Goal: Task Accomplishment & Management: Manage account settings

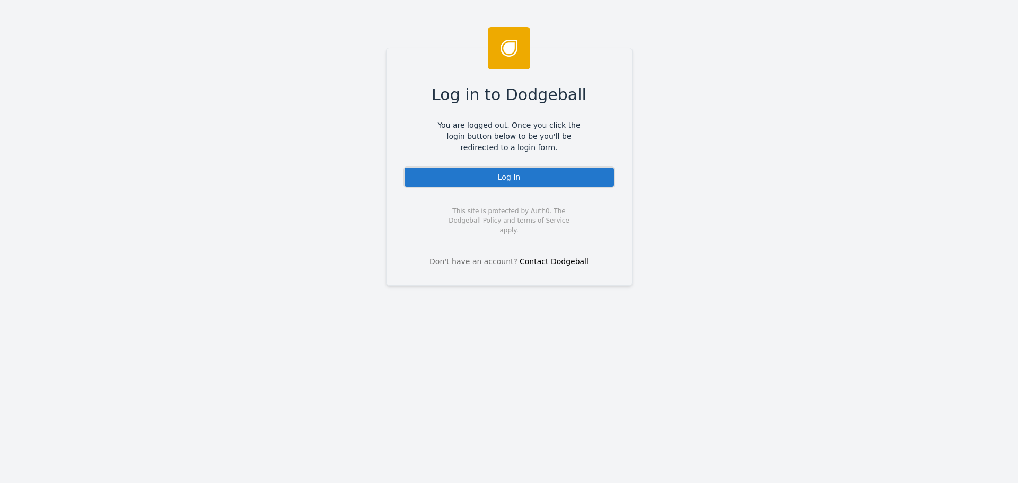
click at [454, 171] on div "Log In" at bounding box center [509, 176] width 212 height 21
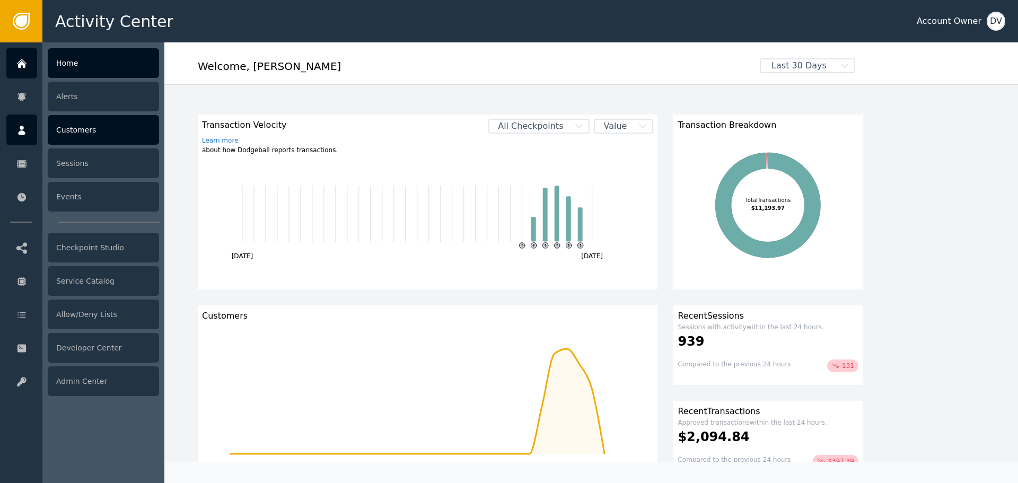
click at [112, 137] on div "Customers" at bounding box center [103, 130] width 111 height 30
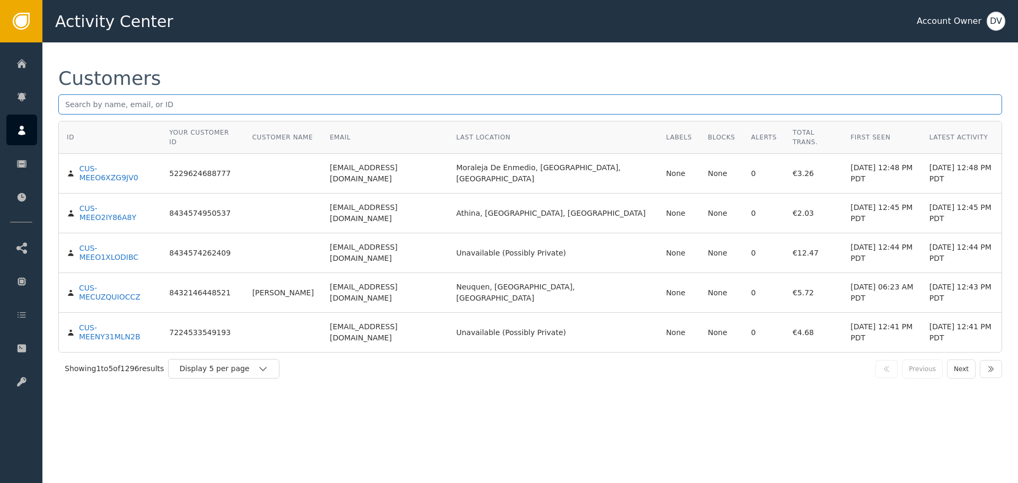
click at [144, 96] on input "text" at bounding box center [530, 104] width 944 height 20
paste input "[EMAIL_ADDRESS][DOMAIN_NAME]"
type input "[EMAIL_ADDRESS][DOMAIN_NAME]"
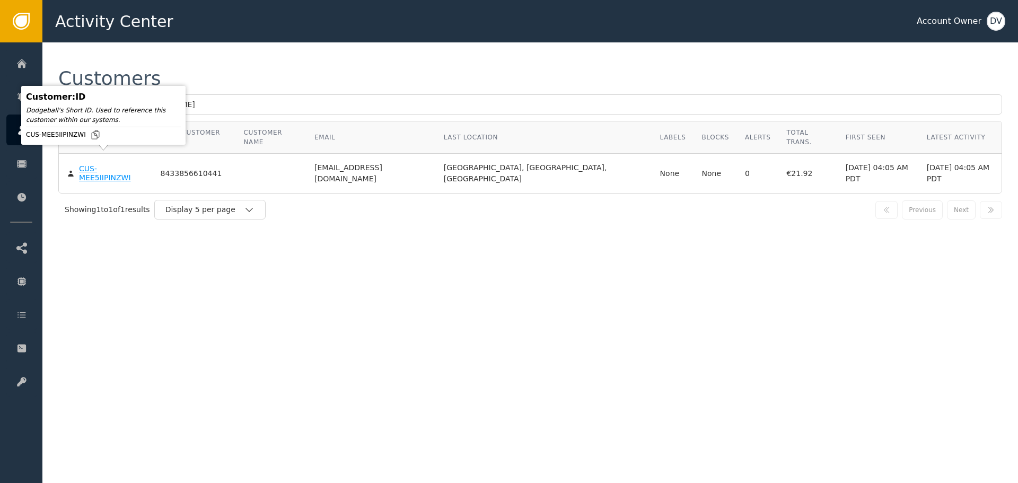
click at [122, 164] on div "CUS-MEE5IIPINZWI" at bounding box center [111, 173] width 65 height 19
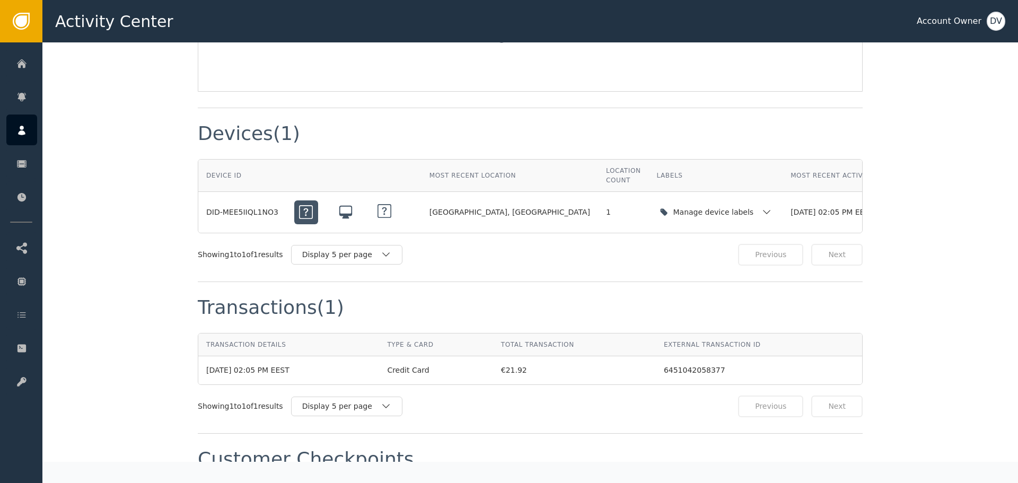
scroll to position [901, 0]
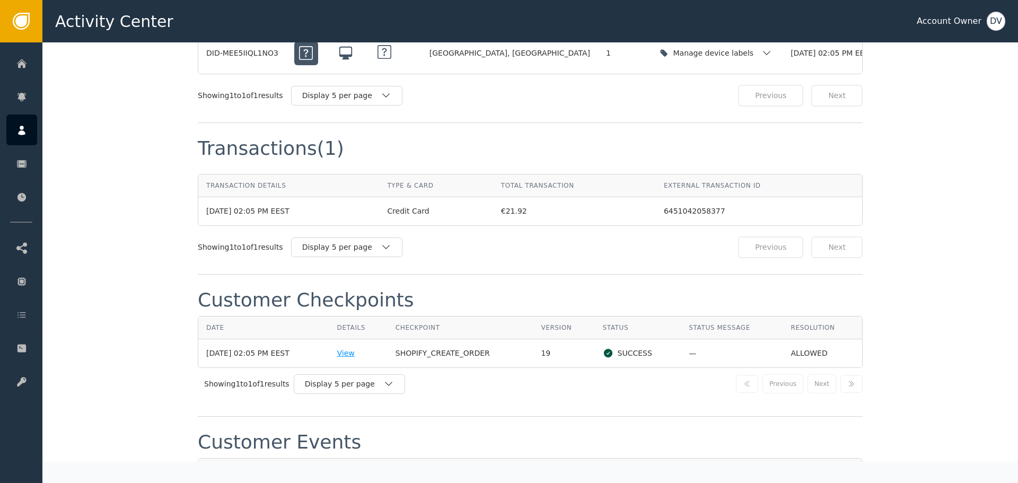
click at [354, 348] on div "View" at bounding box center [358, 353] width 42 height 11
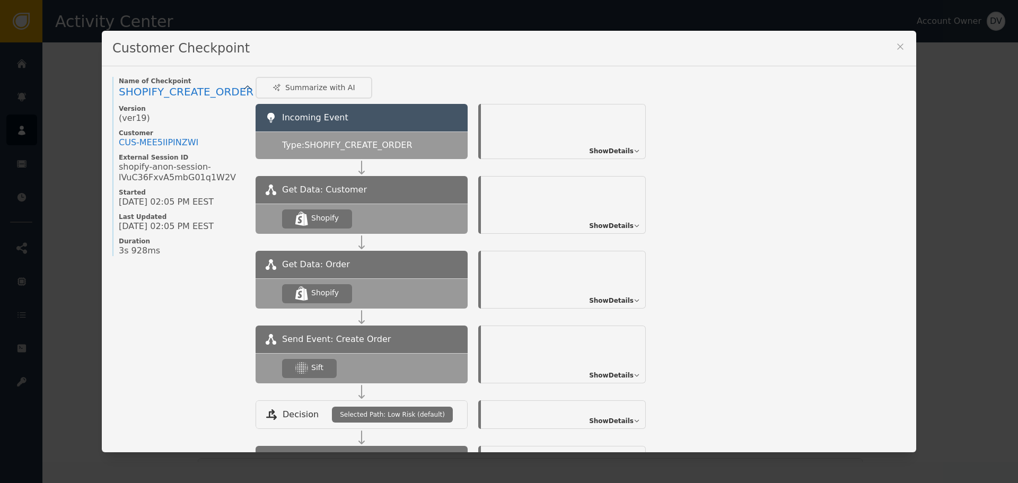
click at [620, 376] on span "Show Details" at bounding box center [611, 376] width 45 height 10
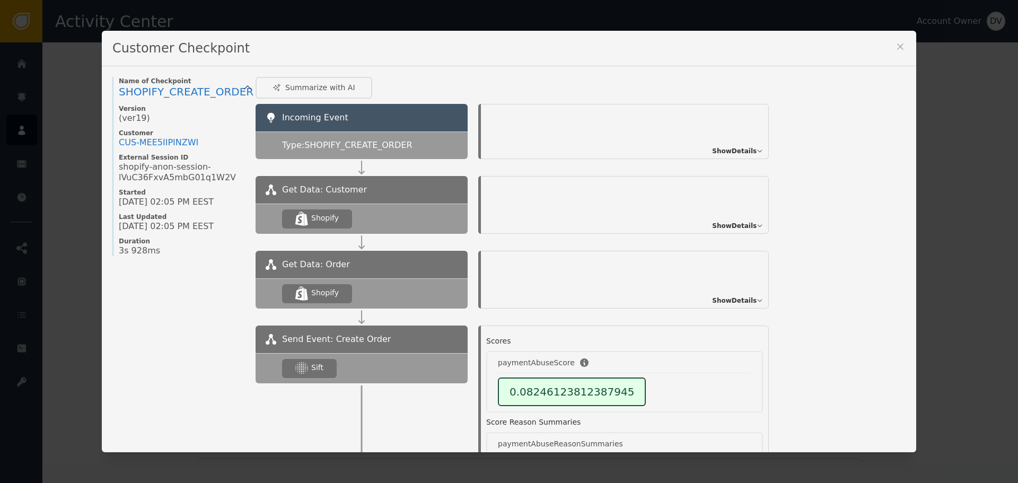
scroll to position [106, 0]
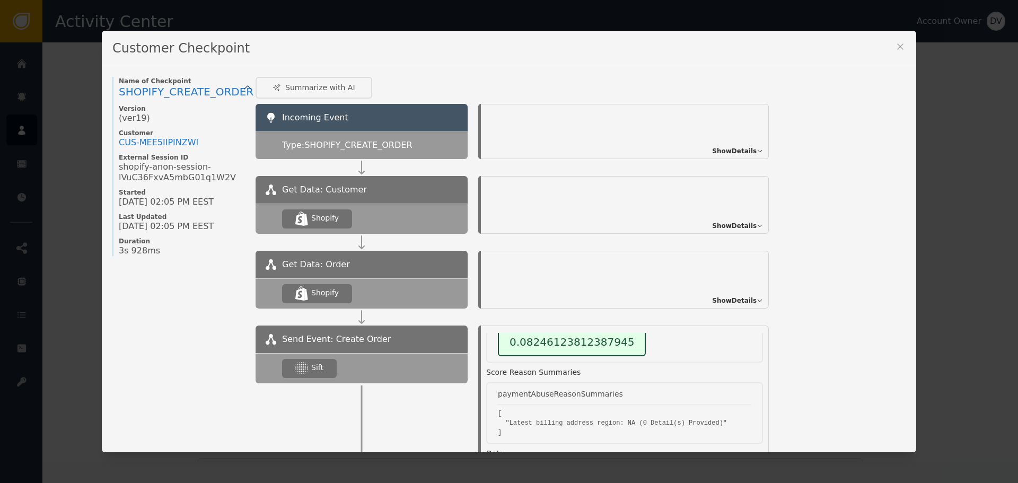
click at [896, 42] on icon at bounding box center [900, 46] width 11 height 11
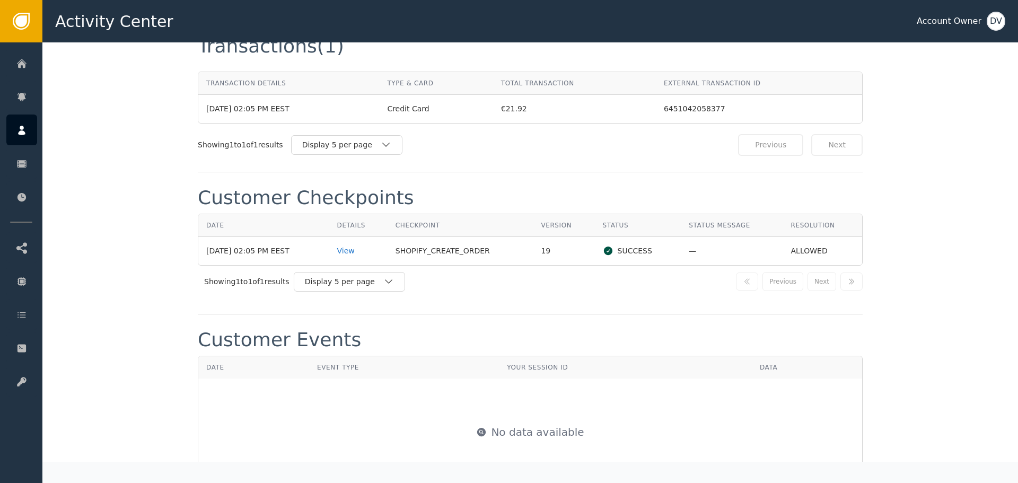
scroll to position [1060, 0]
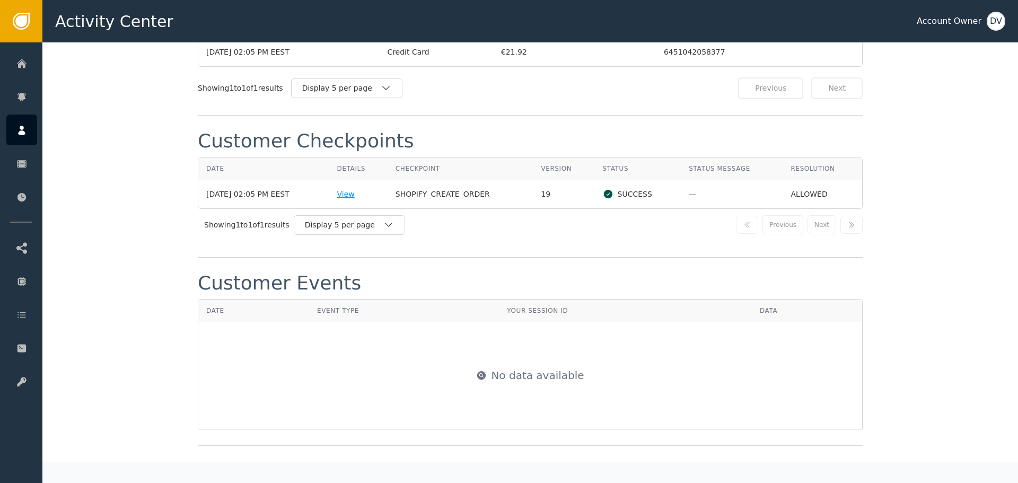
click at [351, 189] on div "View" at bounding box center [358, 194] width 42 height 11
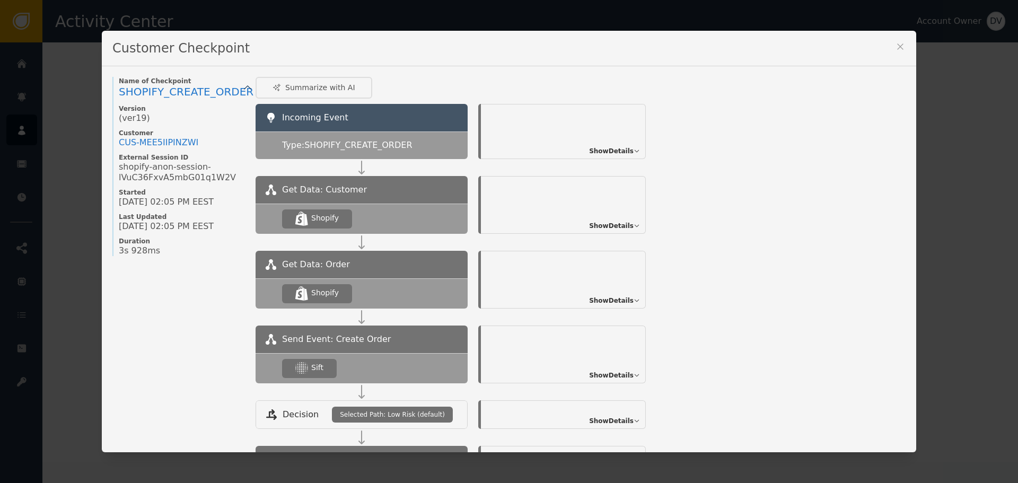
click at [65, 47] on div "Customer Checkpoint Name of Checkpoint SHOPIFY_CREATE_ORDER Version (ver 19 ) C…" at bounding box center [509, 241] width 1018 height 483
click at [602, 380] on div "Show Details" at bounding box center [563, 355] width 165 height 58
click at [610, 371] on span "Show Details" at bounding box center [611, 376] width 45 height 10
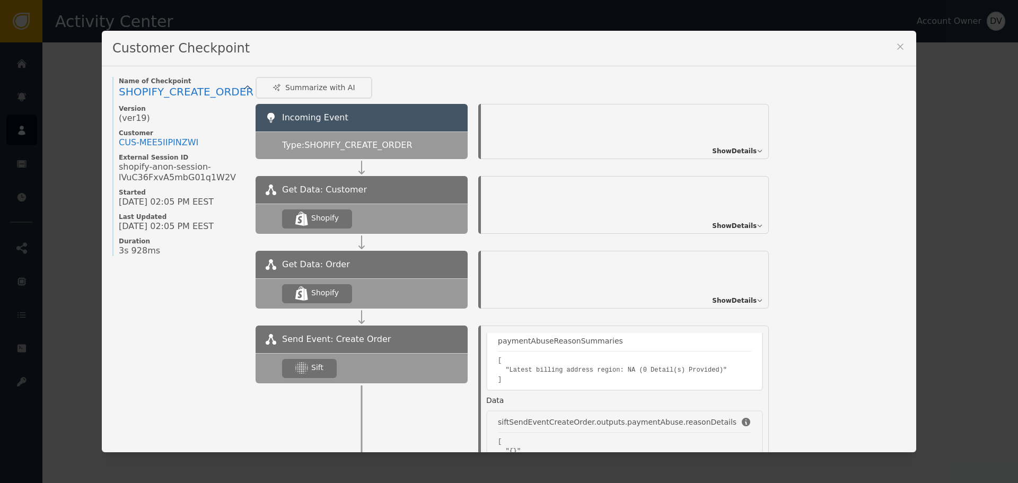
scroll to position [106, 0]
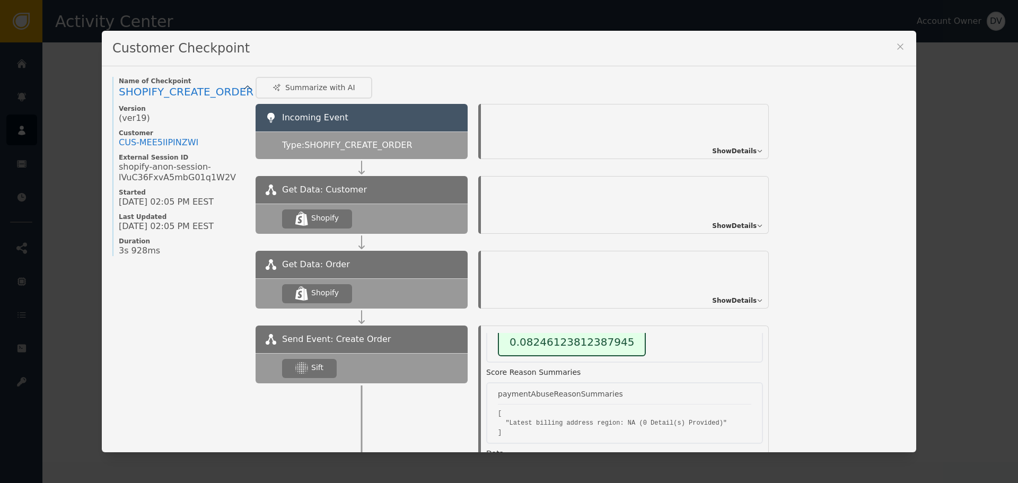
drag, startPoint x: 896, startPoint y: 44, endPoint x: 734, endPoint y: 15, distance: 165.3
click at [895, 43] on icon at bounding box center [900, 46] width 11 height 11
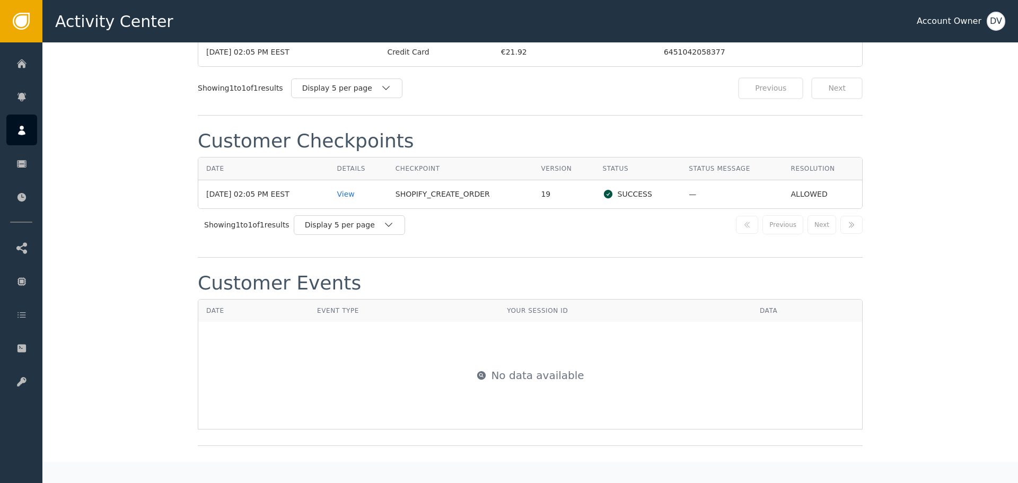
scroll to position [848, 0]
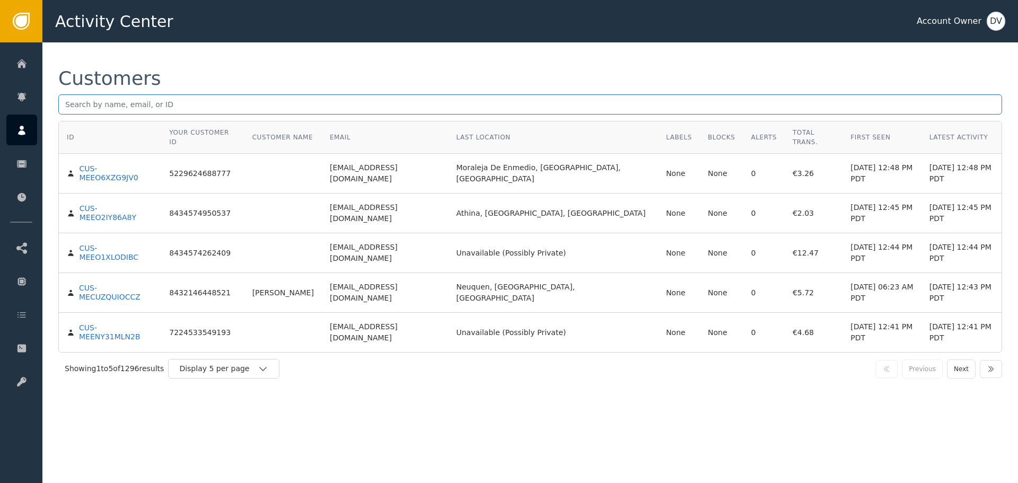
click at [266, 102] on input "text" at bounding box center [530, 104] width 944 height 20
paste input "[EMAIL_ADDRESS][DOMAIN_NAME]"
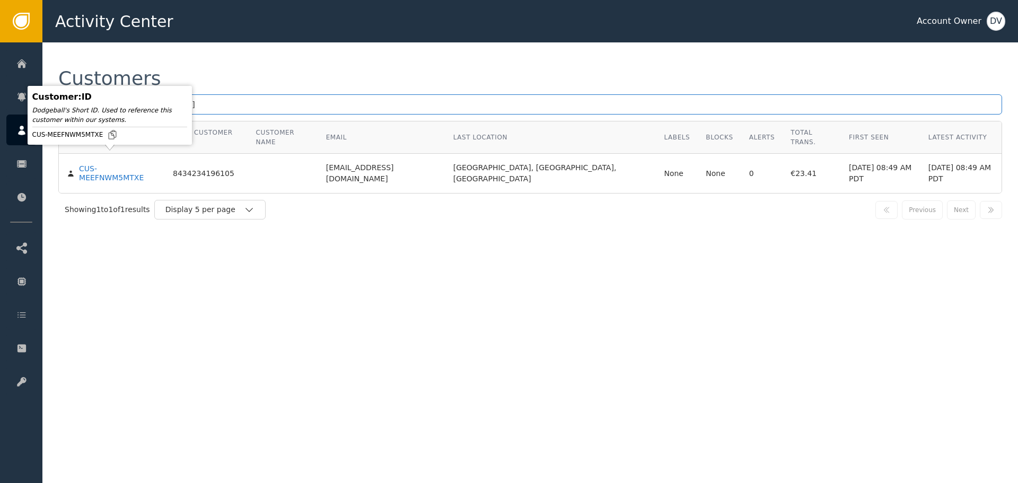
type input "[EMAIL_ADDRESS][DOMAIN_NAME]"
click at [112, 164] on div "CUS-MEEFNWM5MTXE" at bounding box center [118, 173] width 78 height 19
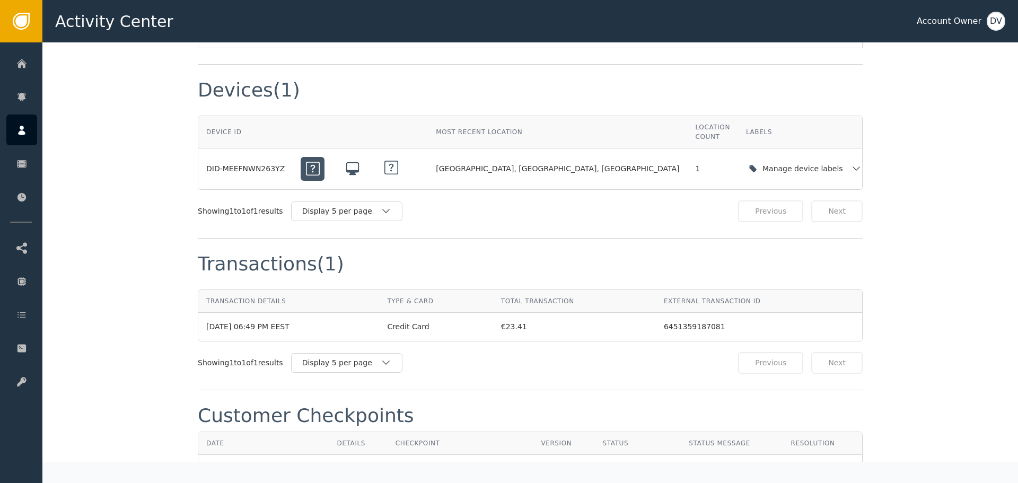
scroll to position [901, 0]
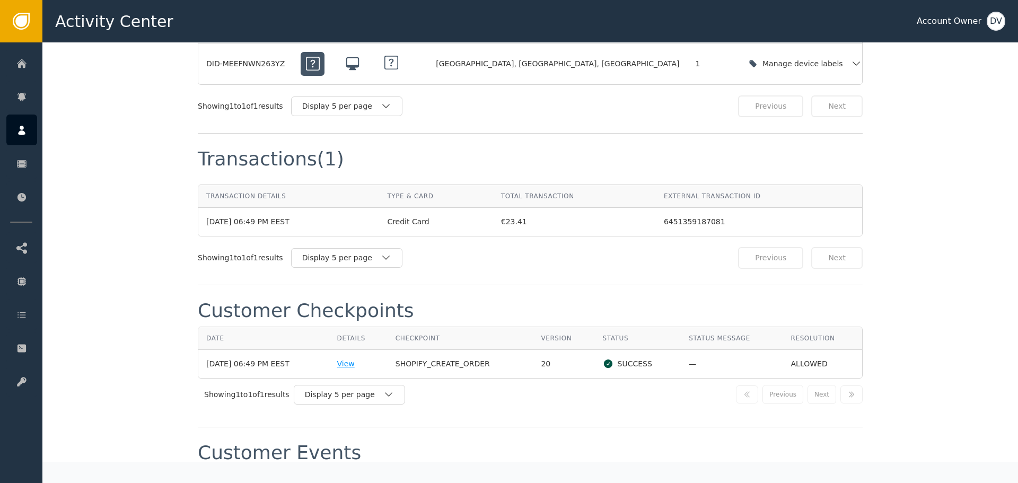
click at [364, 358] on div "View" at bounding box center [358, 363] width 42 height 11
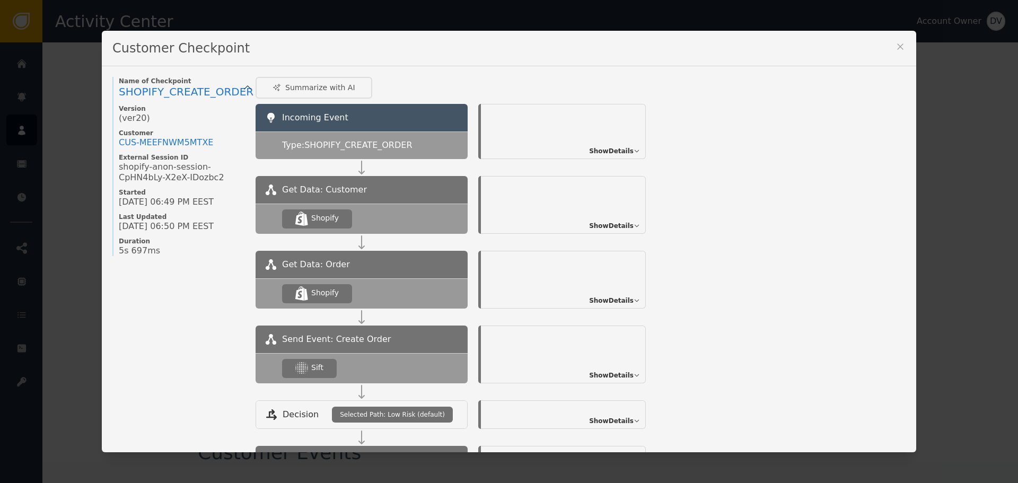
click at [603, 378] on span "Show Details" at bounding box center [611, 376] width 45 height 10
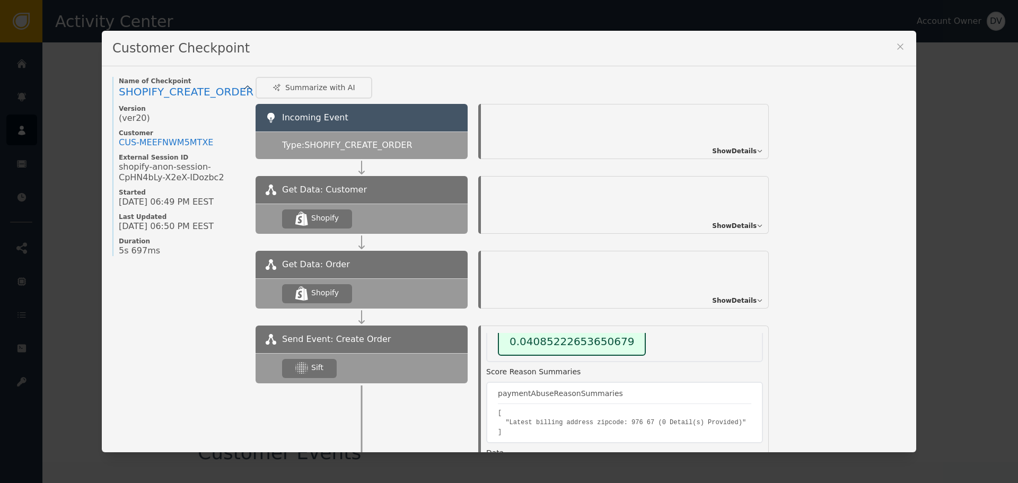
scroll to position [53, 0]
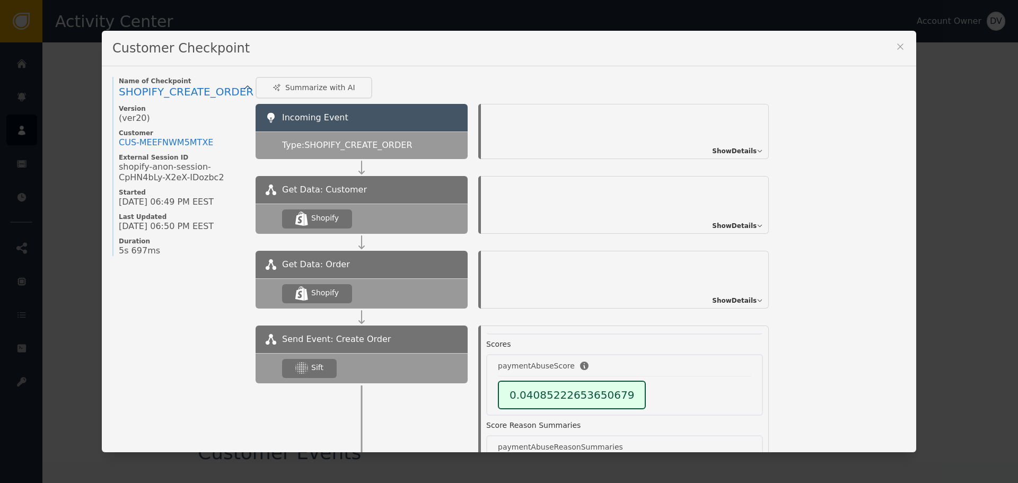
click at [900, 39] on div "Customer Checkpoint" at bounding box center [509, 49] width 814 height 36
drag, startPoint x: 892, startPoint y: 42, endPoint x: 870, endPoint y: 41, distance: 22.3
click at [895, 42] on icon at bounding box center [900, 46] width 11 height 11
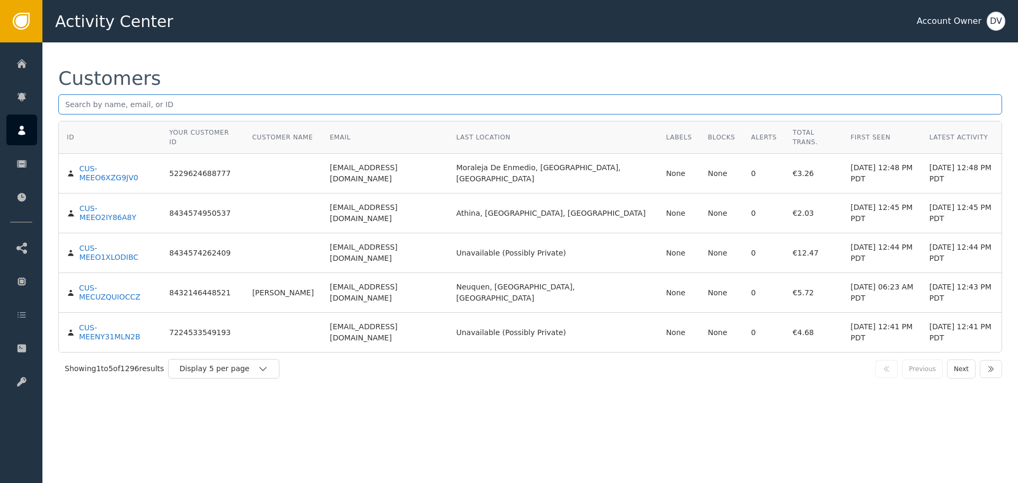
click at [117, 107] on input "text" at bounding box center [530, 104] width 944 height 20
paste input "[EMAIL_ADDRESS][DOMAIN_NAME]"
type input "[EMAIL_ADDRESS][DOMAIN_NAME]"
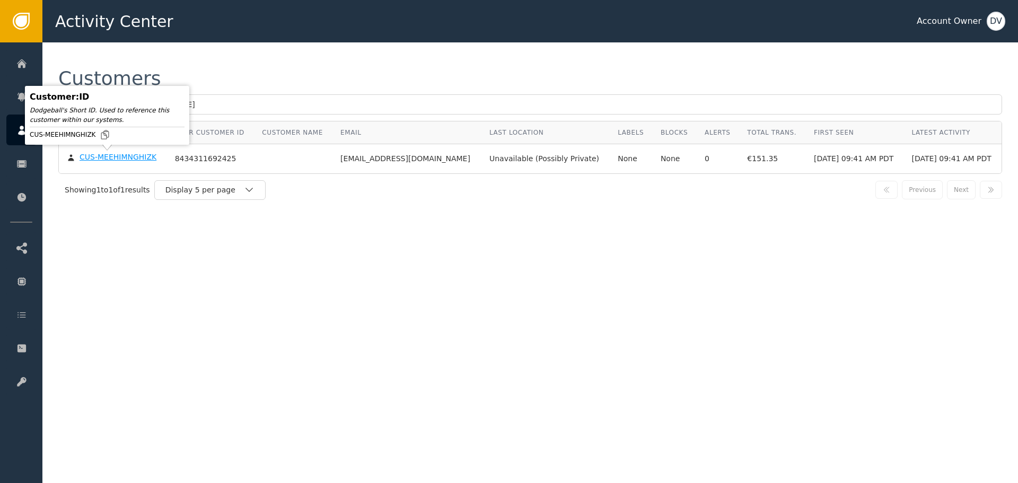
click at [116, 154] on div "CUS-MEEHIMNGHIZK" at bounding box center [118, 158] width 77 height 10
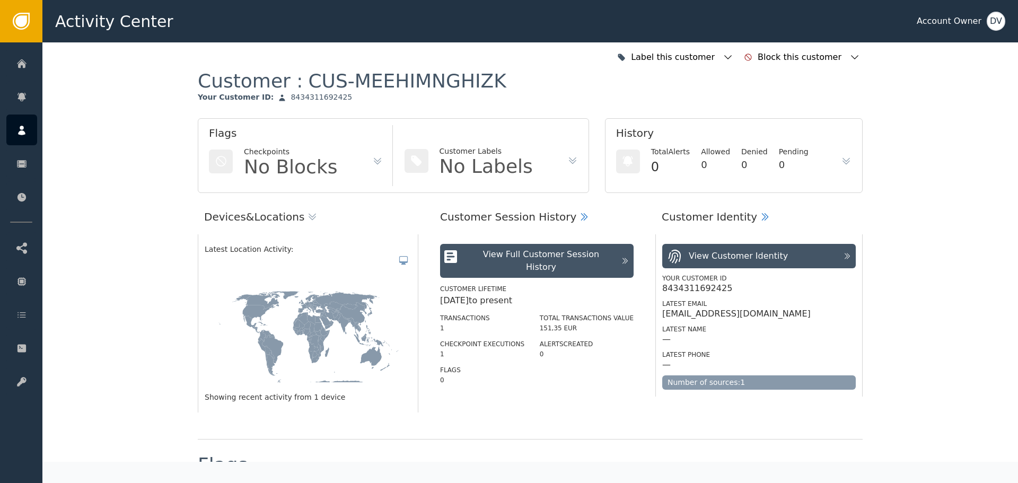
click at [841, 159] on icon at bounding box center [846, 161] width 11 height 11
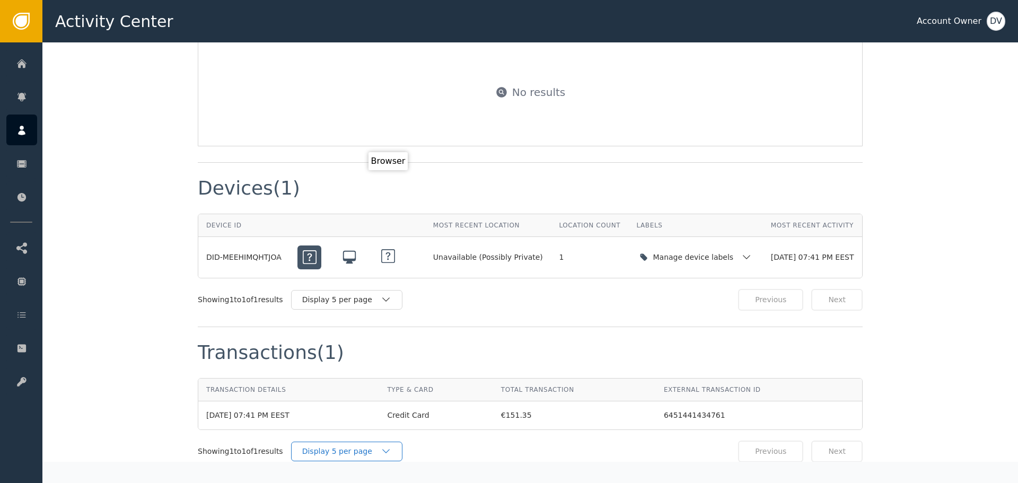
scroll to position [822, 0]
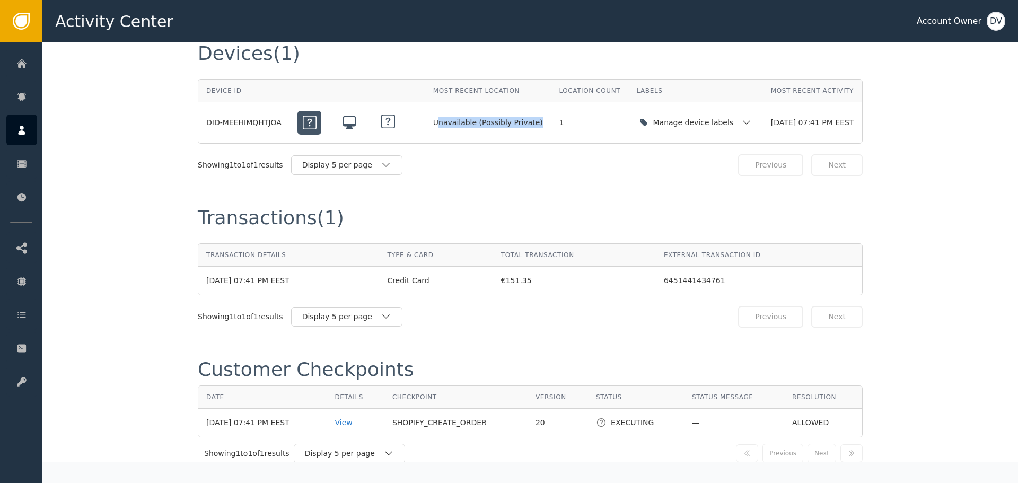
drag, startPoint x: 435, startPoint y: 122, endPoint x: 534, endPoint y: 122, distance: 98.6
click at [534, 122] on td "Unavailable (Possibly Private)" at bounding box center [488, 122] width 126 height 41
click at [507, 130] on td "Unavailable (Possibly Private)" at bounding box center [488, 122] width 126 height 41
click at [743, 124] on icon "button" at bounding box center [746, 122] width 7 height 4
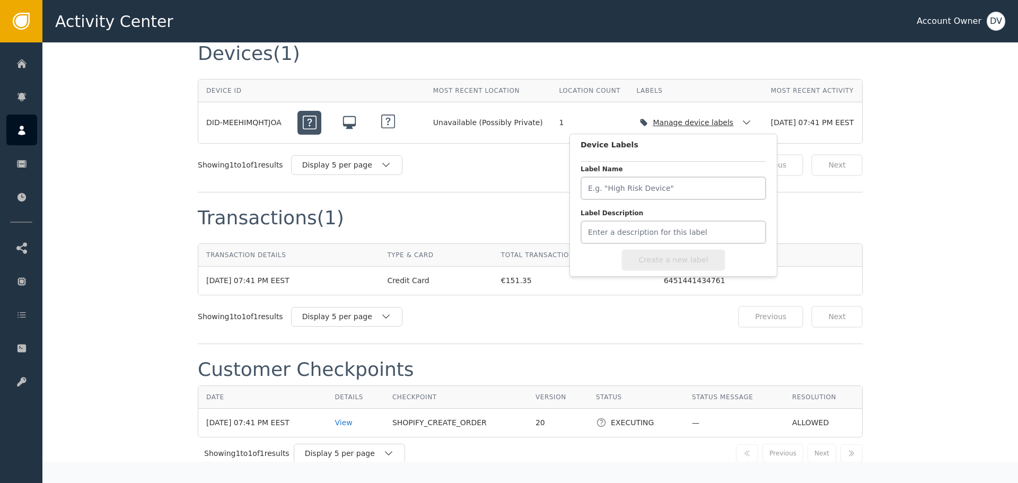
click at [743, 124] on icon "button" at bounding box center [746, 122] width 7 height 4
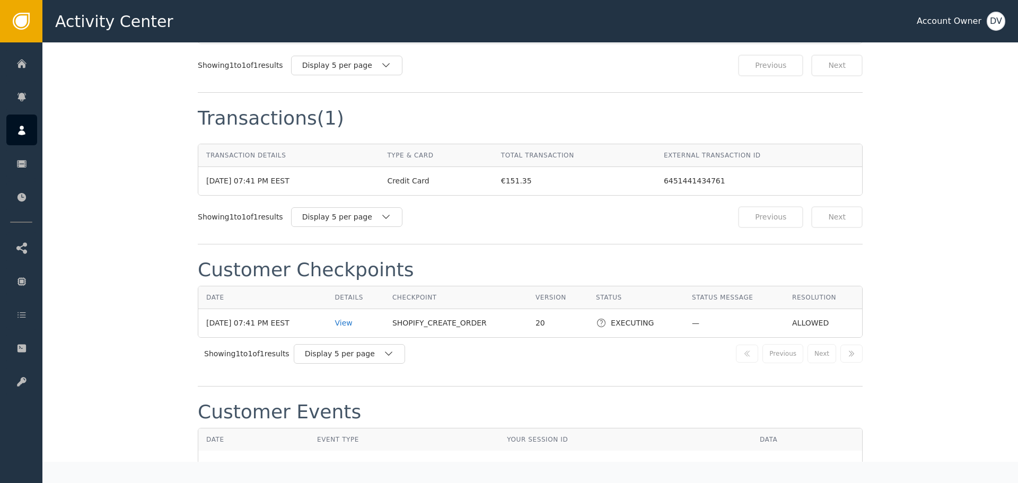
scroll to position [1061, 0]
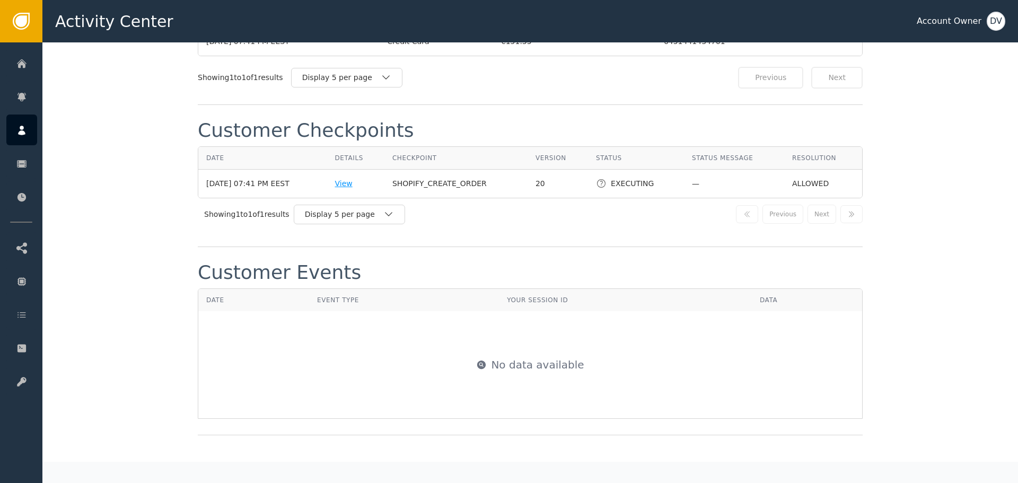
click at [360, 188] on div "View" at bounding box center [355, 183] width 41 height 11
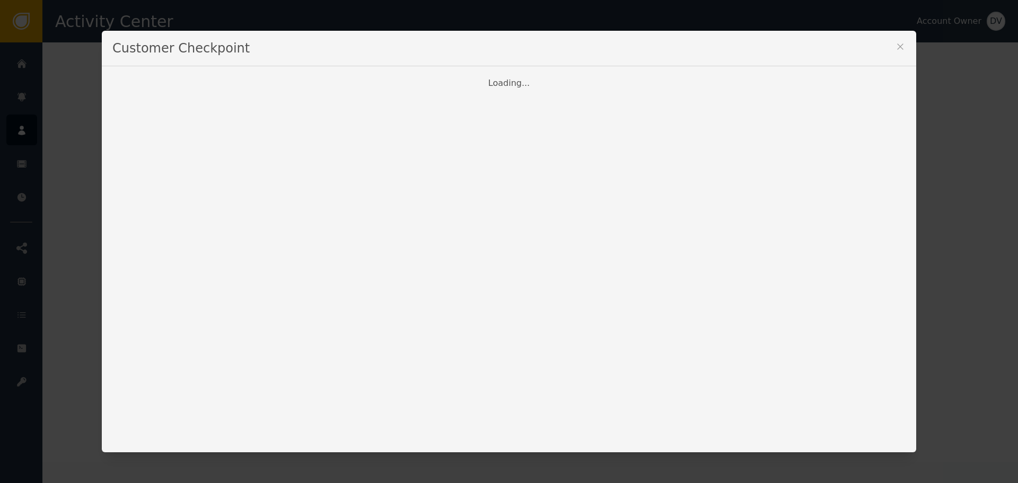
click at [895, 45] on icon at bounding box center [900, 46] width 11 height 11
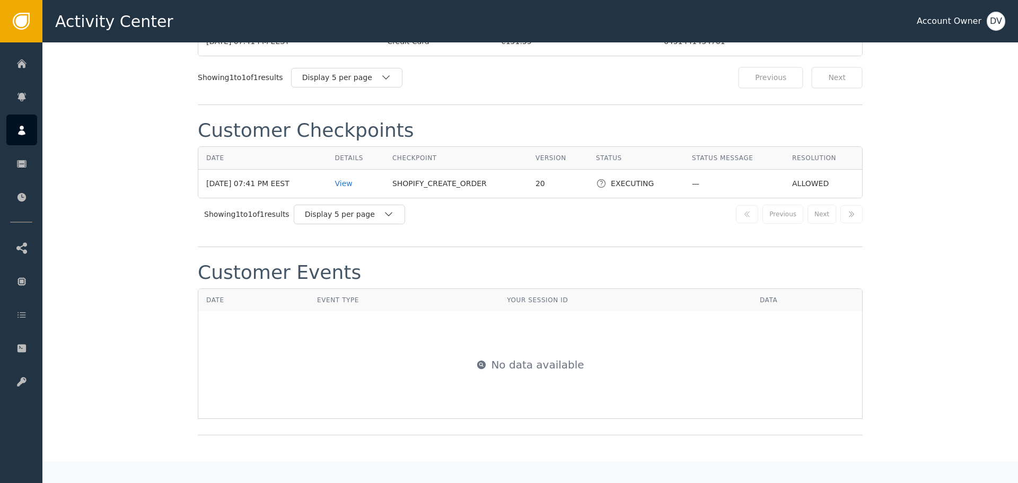
click at [597, 184] on icon at bounding box center [601, 184] width 8 height 8
drag, startPoint x: 796, startPoint y: 187, endPoint x: 821, endPoint y: 189, distance: 24.4
click at [834, 185] on td "ALLOWED" at bounding box center [823, 184] width 78 height 28
drag, startPoint x: 594, startPoint y: 182, endPoint x: 676, endPoint y: 184, distance: 82.2
click at [676, 184] on tr "[DATE] 07:41 PM EEST View SHOPIFY_CREATE_ORDER 20 EXECUTING — ALLOWED" at bounding box center [530, 184] width 664 height 28
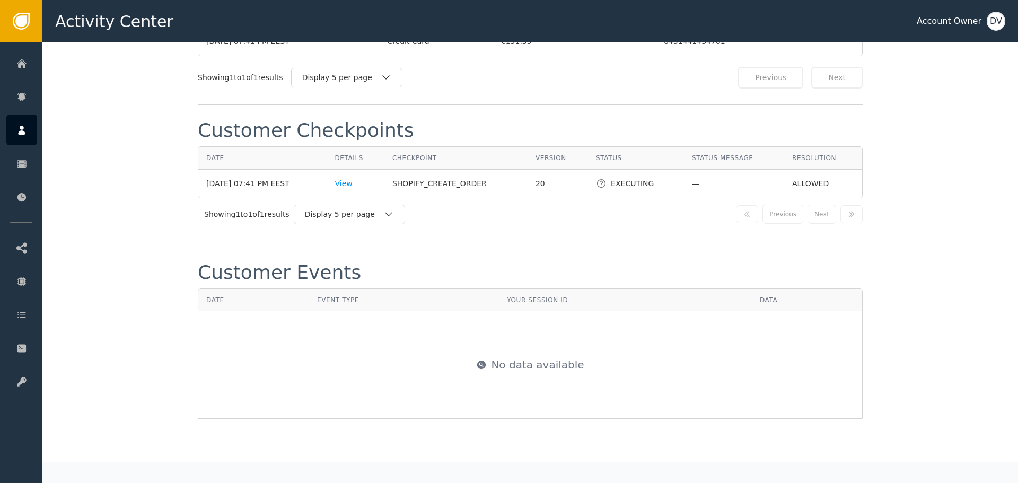
click at [358, 182] on div "View" at bounding box center [355, 183] width 41 height 11
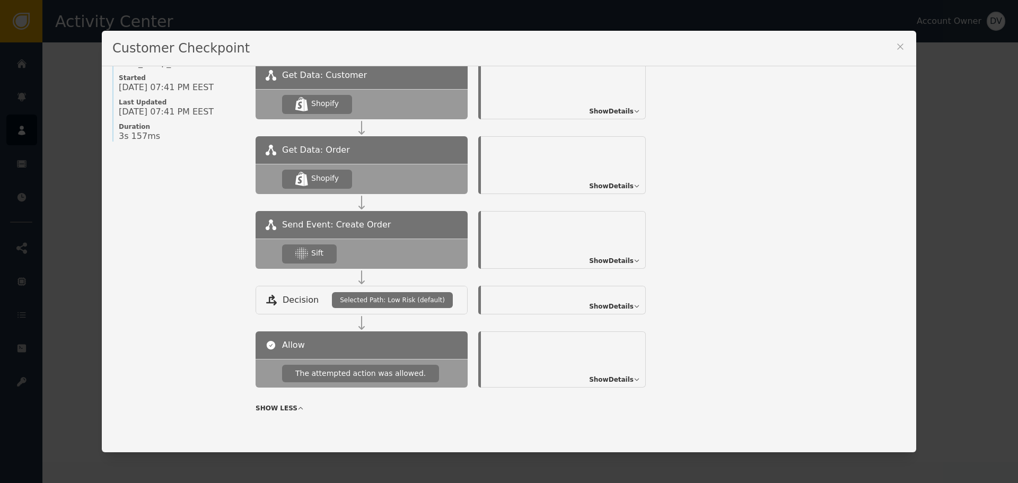
scroll to position [115, 0]
click at [619, 263] on span "Show Details" at bounding box center [611, 261] width 45 height 10
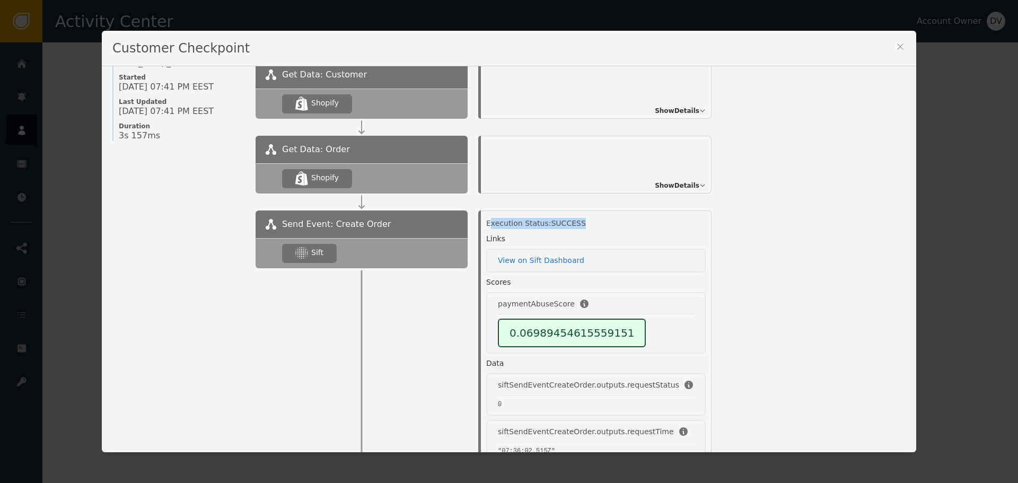
drag, startPoint x: 485, startPoint y: 223, endPoint x: 582, endPoint y: 228, distance: 96.6
click at [582, 228] on div "Execution Status: SUCCESS" at bounding box center [595, 223] width 219 height 11
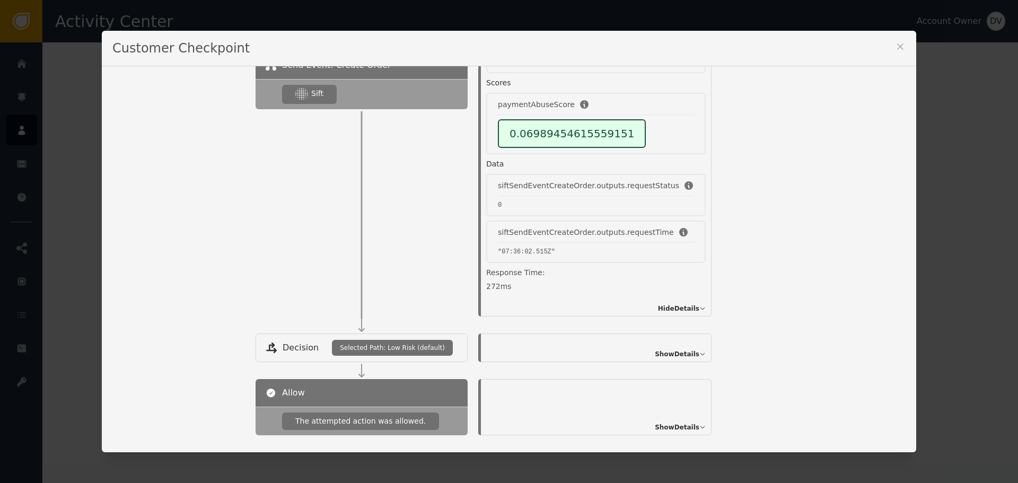
scroll to position [322, 0]
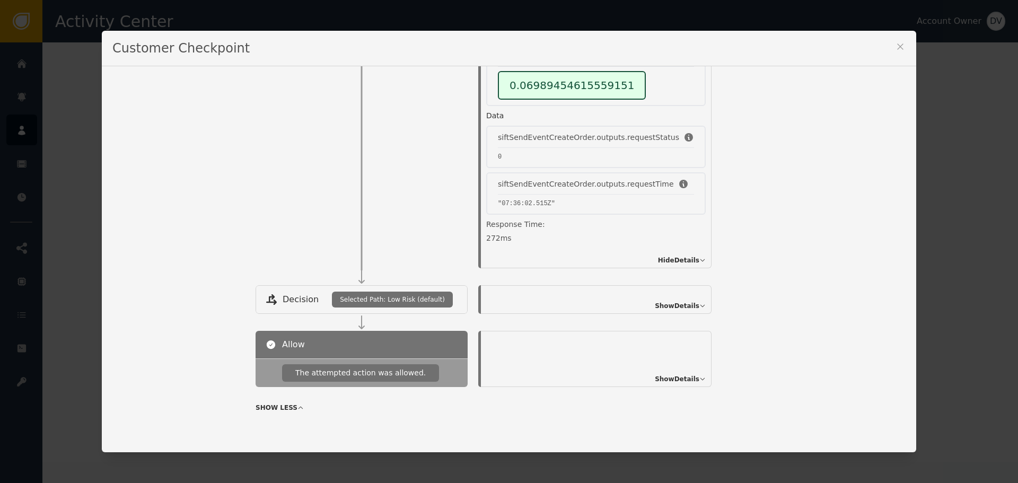
click at [699, 379] on icon at bounding box center [702, 379] width 6 height 6
drag, startPoint x: 482, startPoint y: 342, endPoint x: 634, endPoint y: 354, distance: 152.6
click at [634, 354] on div "Outcome: Allowed The attempted action was allowed to proceed." at bounding box center [598, 352] width 225 height 29
click at [665, 301] on span "Show Details" at bounding box center [677, 306] width 45 height 10
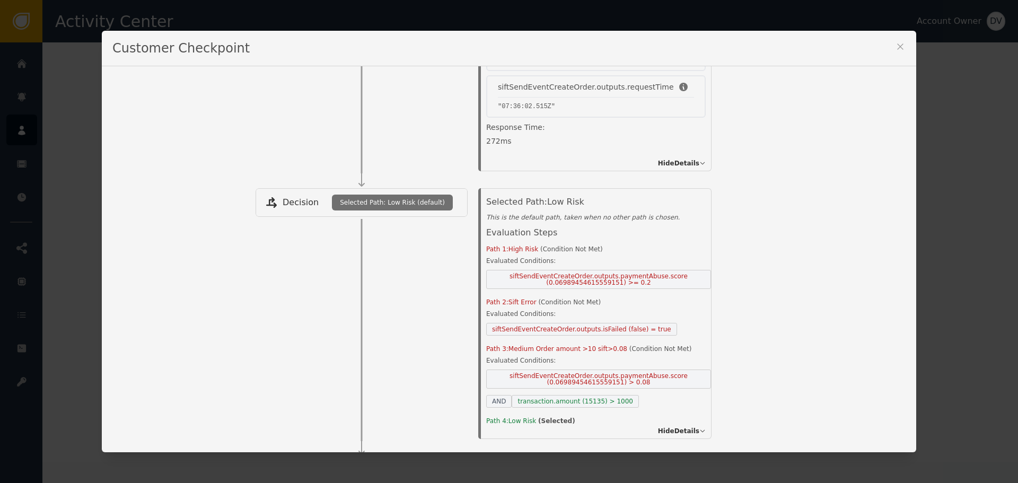
scroll to position [428, 0]
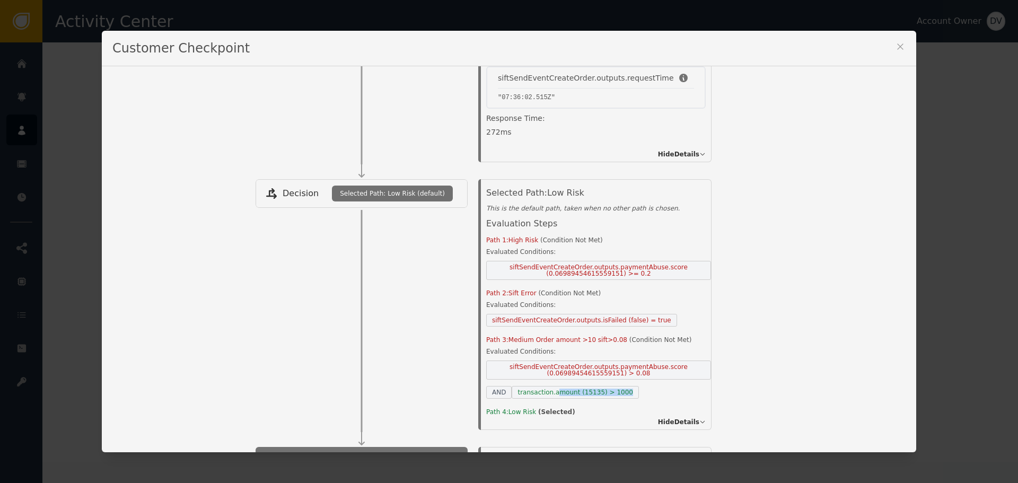
drag, startPoint x: 548, startPoint y: 390, endPoint x: 637, endPoint y: 396, distance: 89.3
click at [636, 396] on div "siftSendEventCreateOrder.outputs.paymentAbuse.score (0.06989454615559151) > 0.0…" at bounding box center [598, 380] width 225 height 38
drag, startPoint x: 512, startPoint y: 318, endPoint x: 646, endPoint y: 321, distance: 133.6
click at [646, 321] on span "siftSendEventCreateOrder.outputs.isFailed (false) = true" at bounding box center [581, 320] width 191 height 13
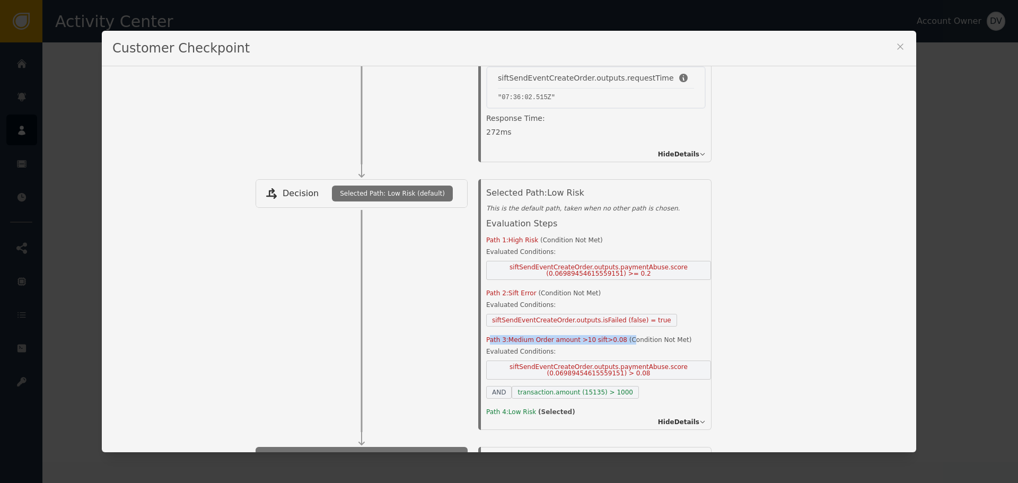
drag, startPoint x: 486, startPoint y: 340, endPoint x: 614, endPoint y: 336, distance: 127.9
click at [614, 336] on div "Path 3: Medium Order amount >10 sift>0.08 ( Condition Not Met )" at bounding box center [598, 340] width 225 height 10
click at [629, 336] on span "( Condition Not Met )" at bounding box center [660, 339] width 63 height 7
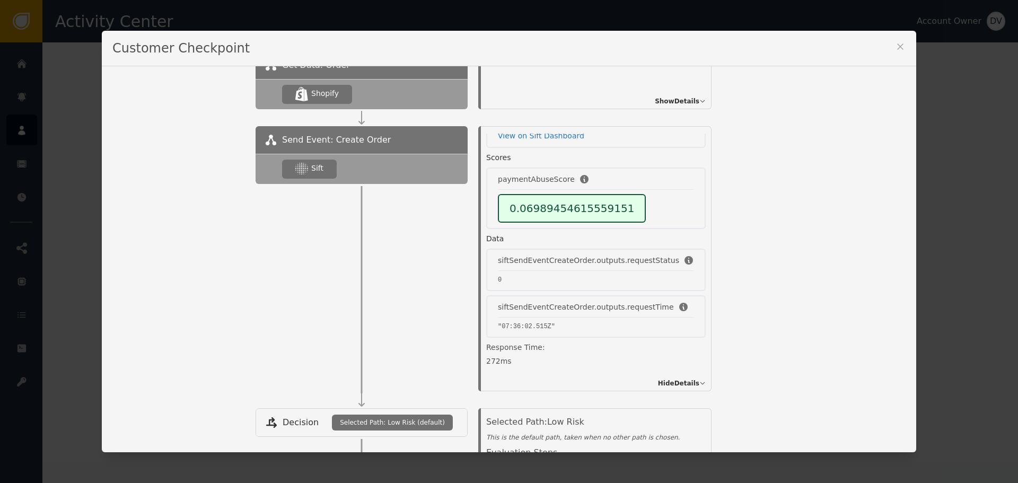
scroll to position [163, 0]
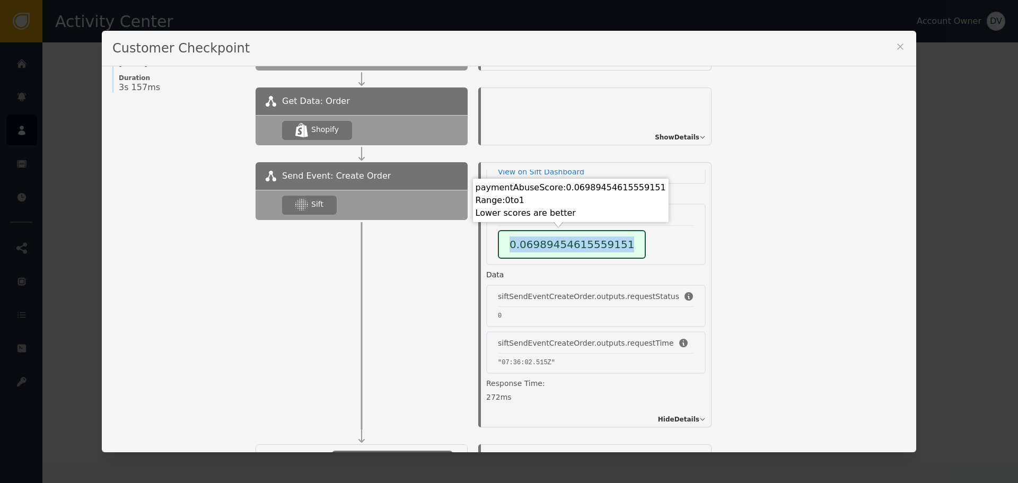
drag, startPoint x: 505, startPoint y: 246, endPoint x: 686, endPoint y: 242, distance: 181.3
click at [671, 242] on div "paymentAbuseScore 0.06989454615559151" at bounding box center [595, 234] width 219 height 61
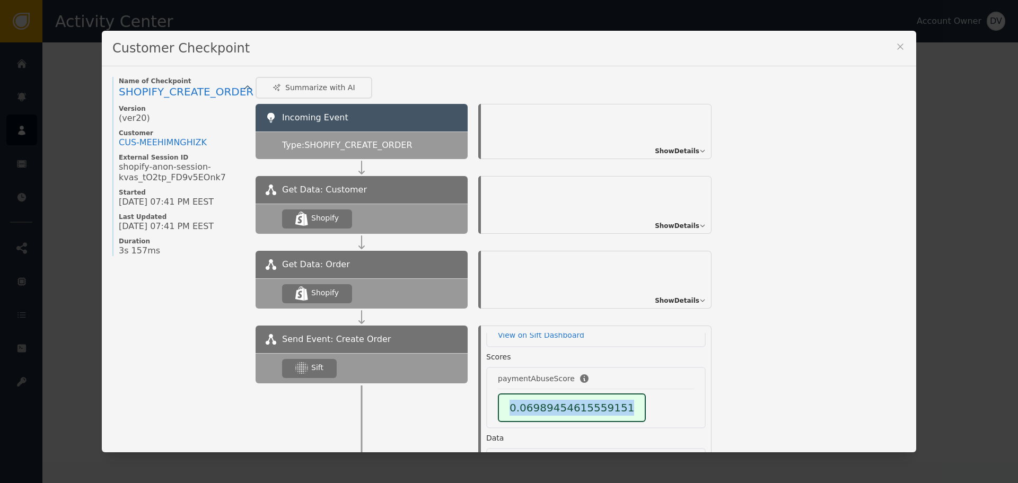
click at [895, 43] on icon at bounding box center [900, 46] width 11 height 11
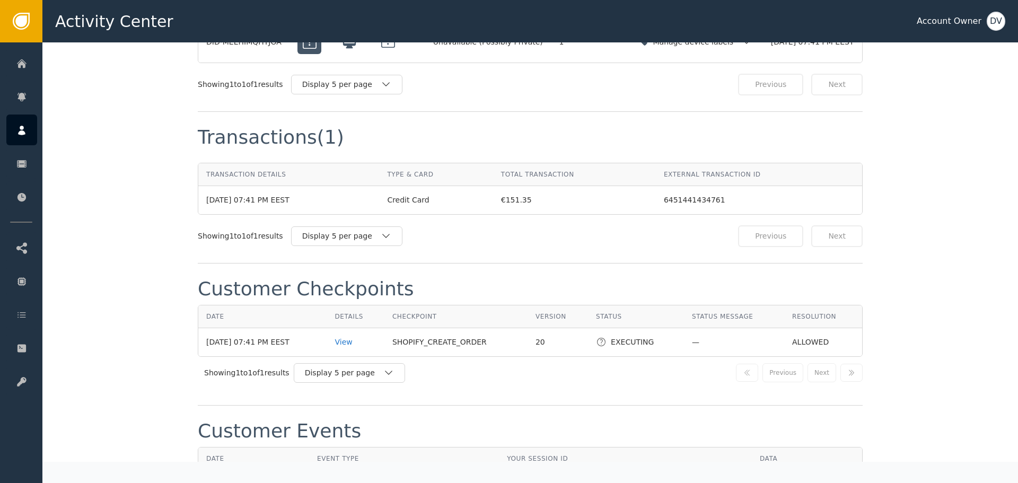
scroll to position [902, 0]
drag, startPoint x: 497, startPoint y: 196, endPoint x: 749, endPoint y: 201, distance: 251.9
click at [749, 201] on tr "[DATE] 07:41 PM EEST Credit Card €151.35 6451441434761" at bounding box center [530, 201] width 664 height 28
click at [749, 201] on div "6451441434761" at bounding box center [759, 200] width 190 height 11
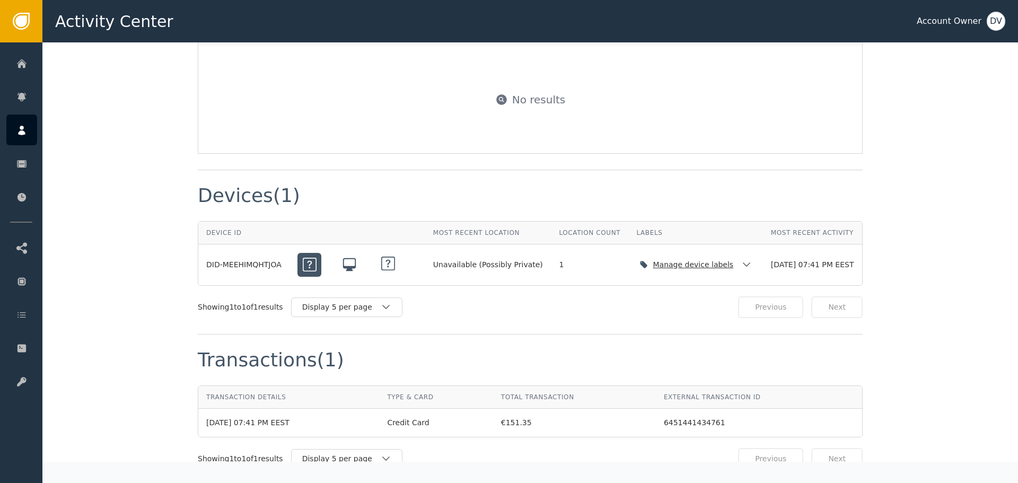
scroll to position [690, 0]
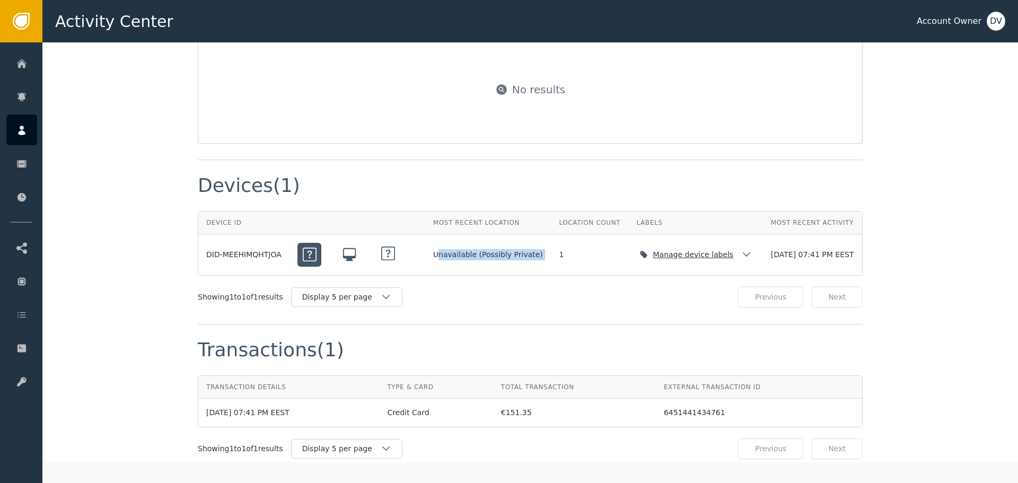
drag, startPoint x: 439, startPoint y: 248, endPoint x: 541, endPoint y: 250, distance: 102.3
click at [541, 250] on tr "DID-MEEHIMQHTJOA Unavailable (Possibly Private) 1 Manage device labels [DATE] 0…" at bounding box center [530, 254] width 664 height 41
click at [551, 255] on td "1" at bounding box center [589, 254] width 77 height 41
click at [303, 253] on icon at bounding box center [310, 255] width 14 height 14
click at [347, 257] on icon at bounding box center [349, 254] width 13 height 13
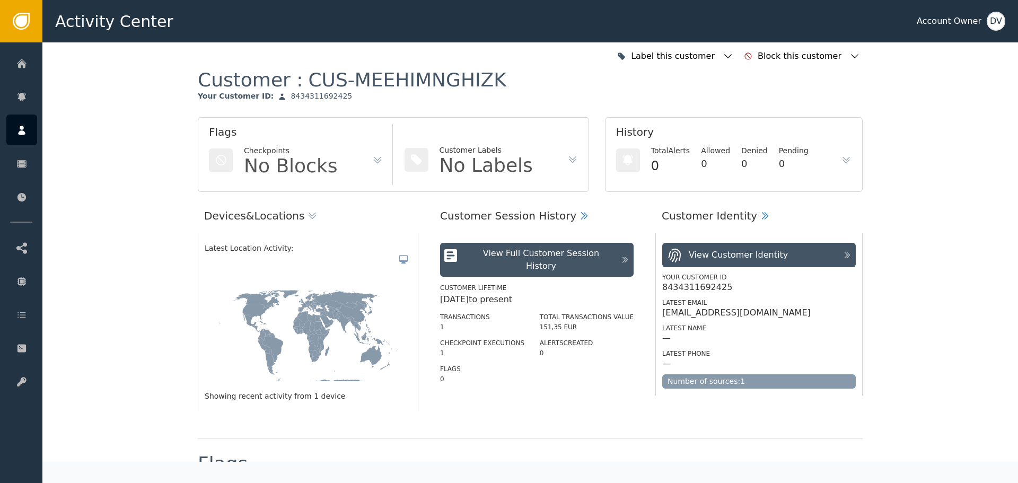
scroll to position [0, 0]
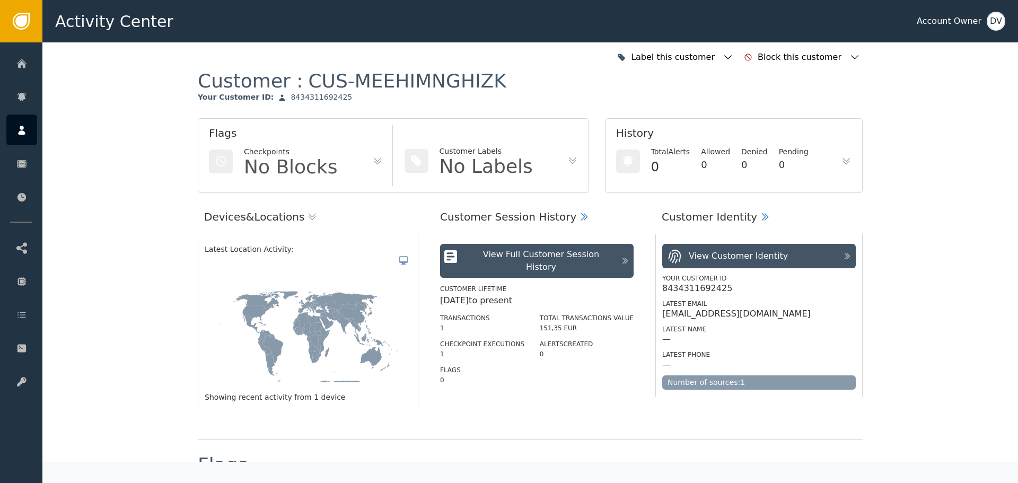
click at [831, 246] on button "View Customer Identity" at bounding box center [759, 256] width 194 height 24
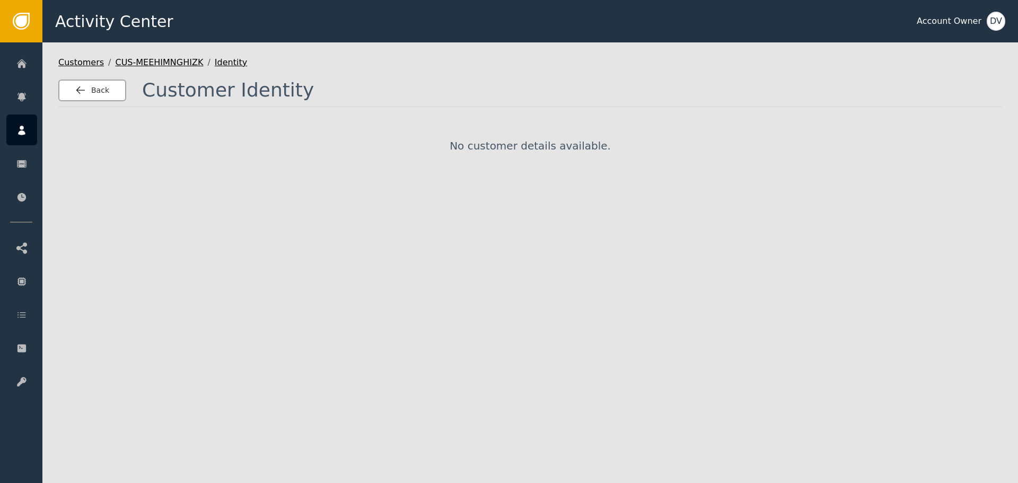
click at [100, 86] on span "Back" at bounding box center [100, 90] width 18 height 11
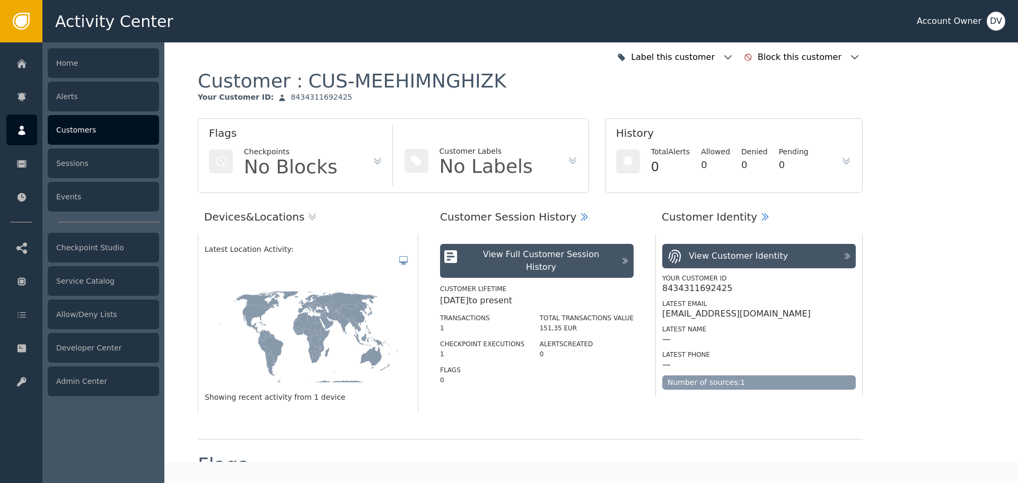
click at [18, 122] on div at bounding box center [21, 130] width 31 height 31
